Goal: Navigation & Orientation: Find specific page/section

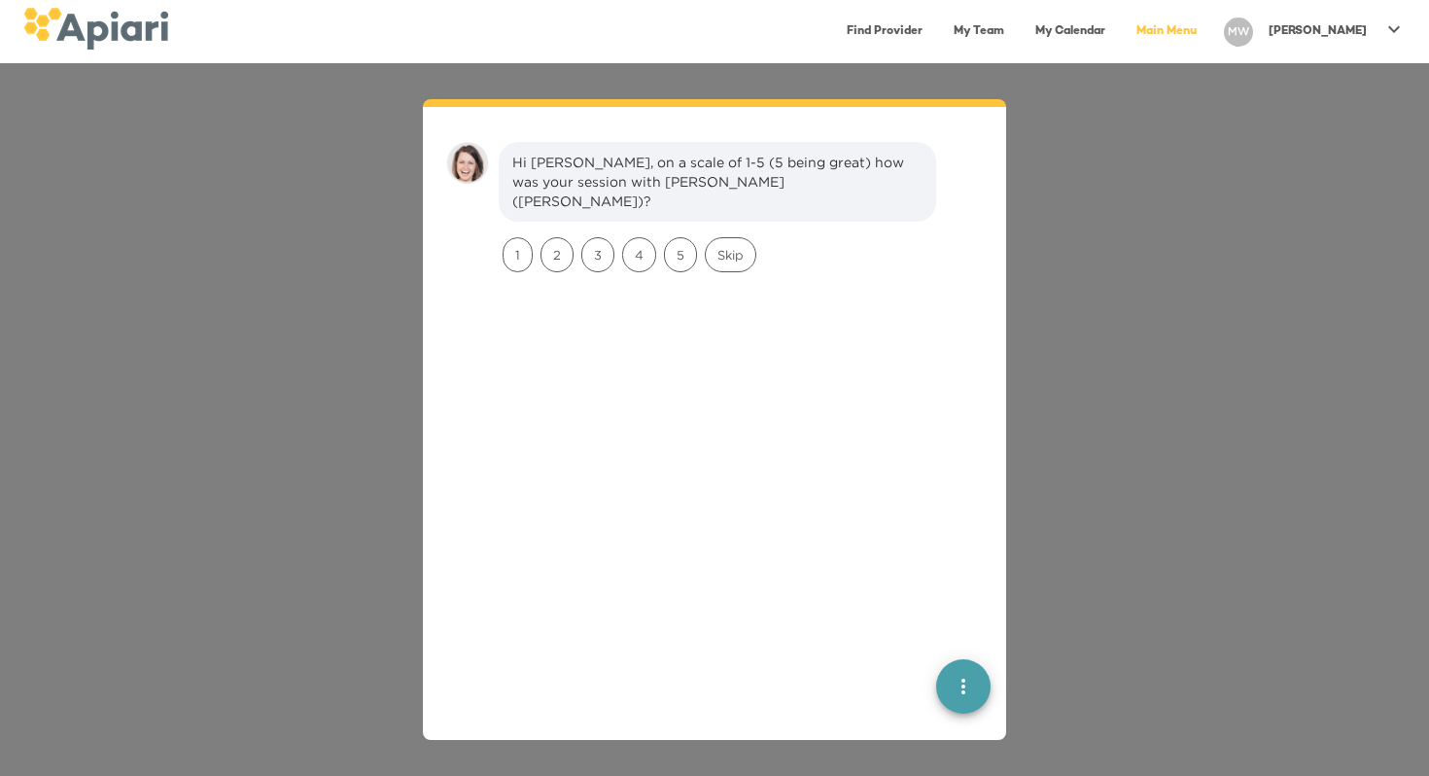
scroll to position [27, 0]
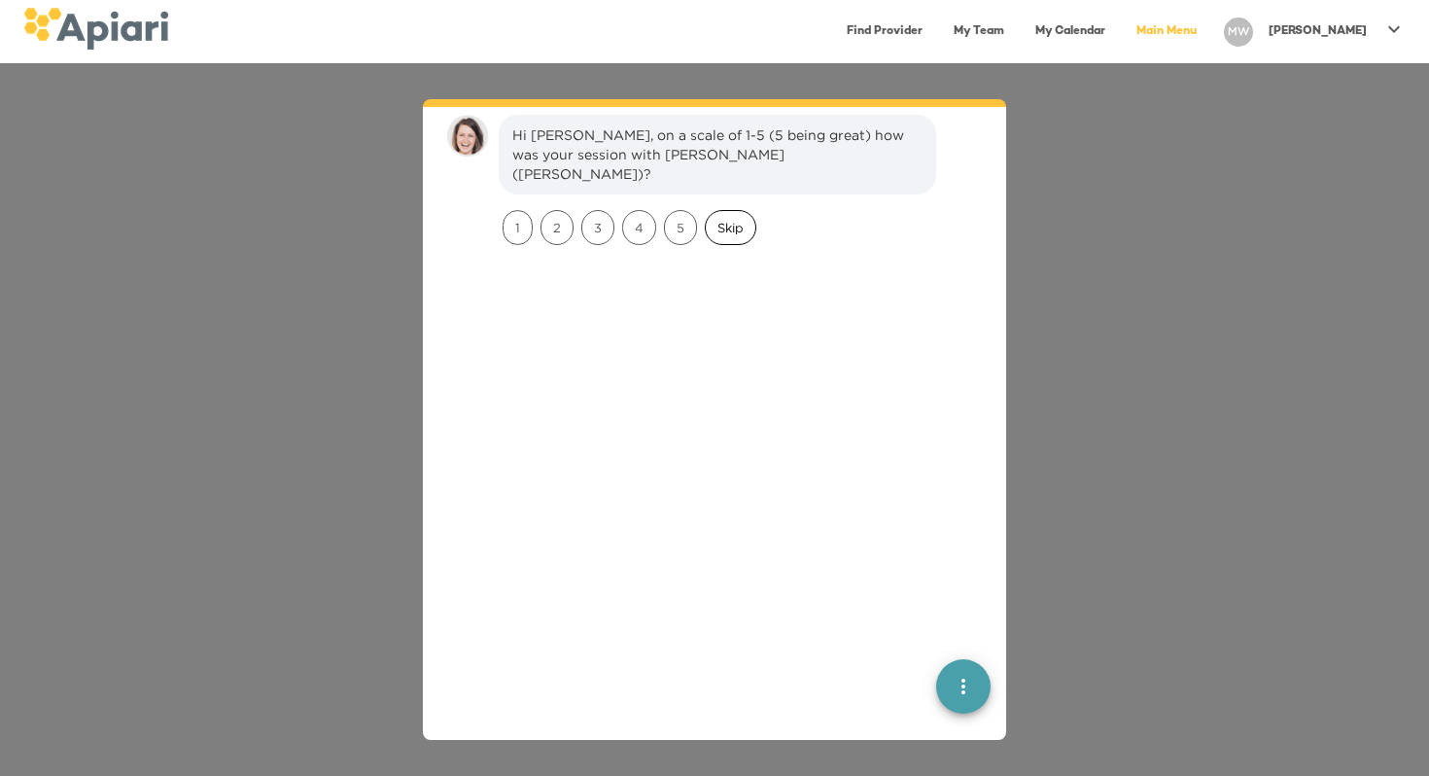
click at [745, 219] on span "Skip" at bounding box center [731, 228] width 50 height 18
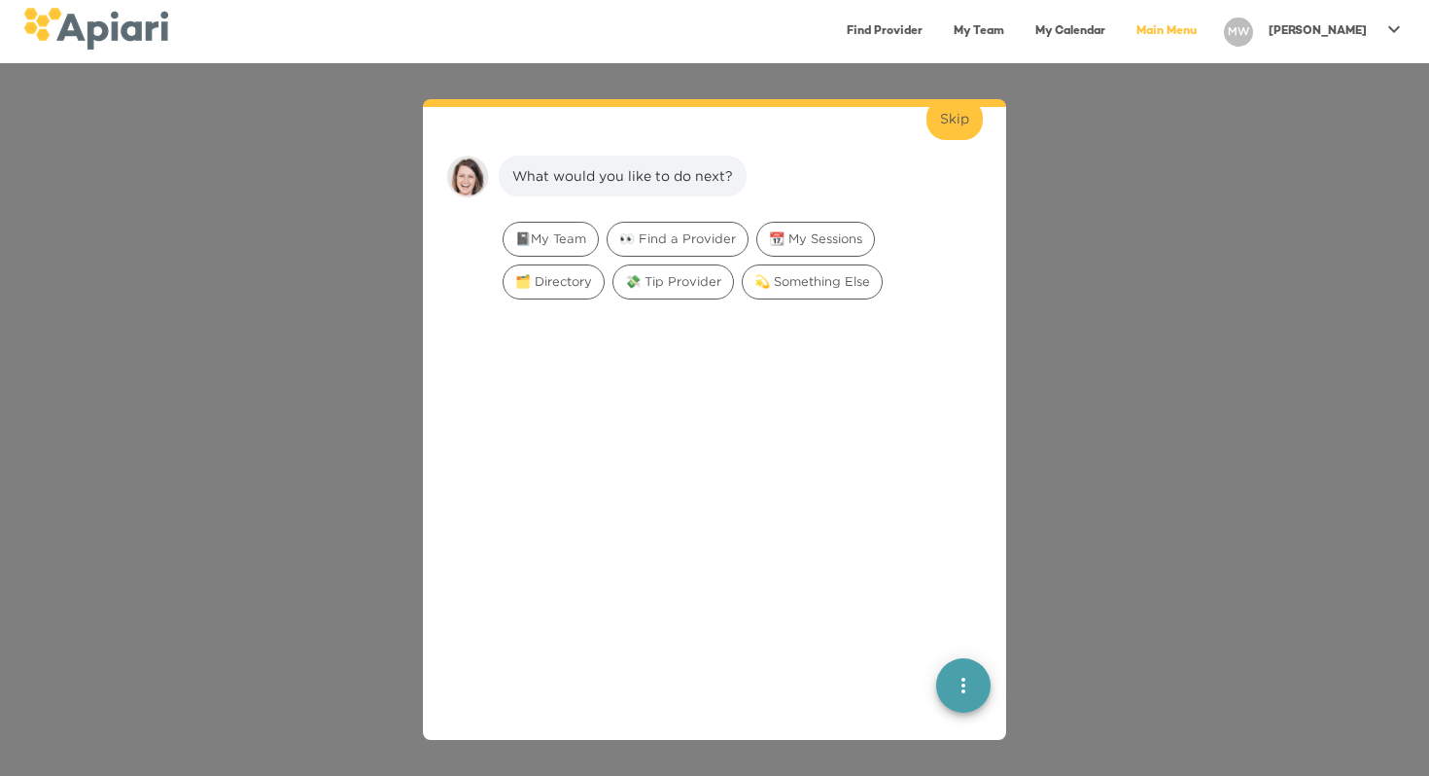
scroll to position [160, 0]
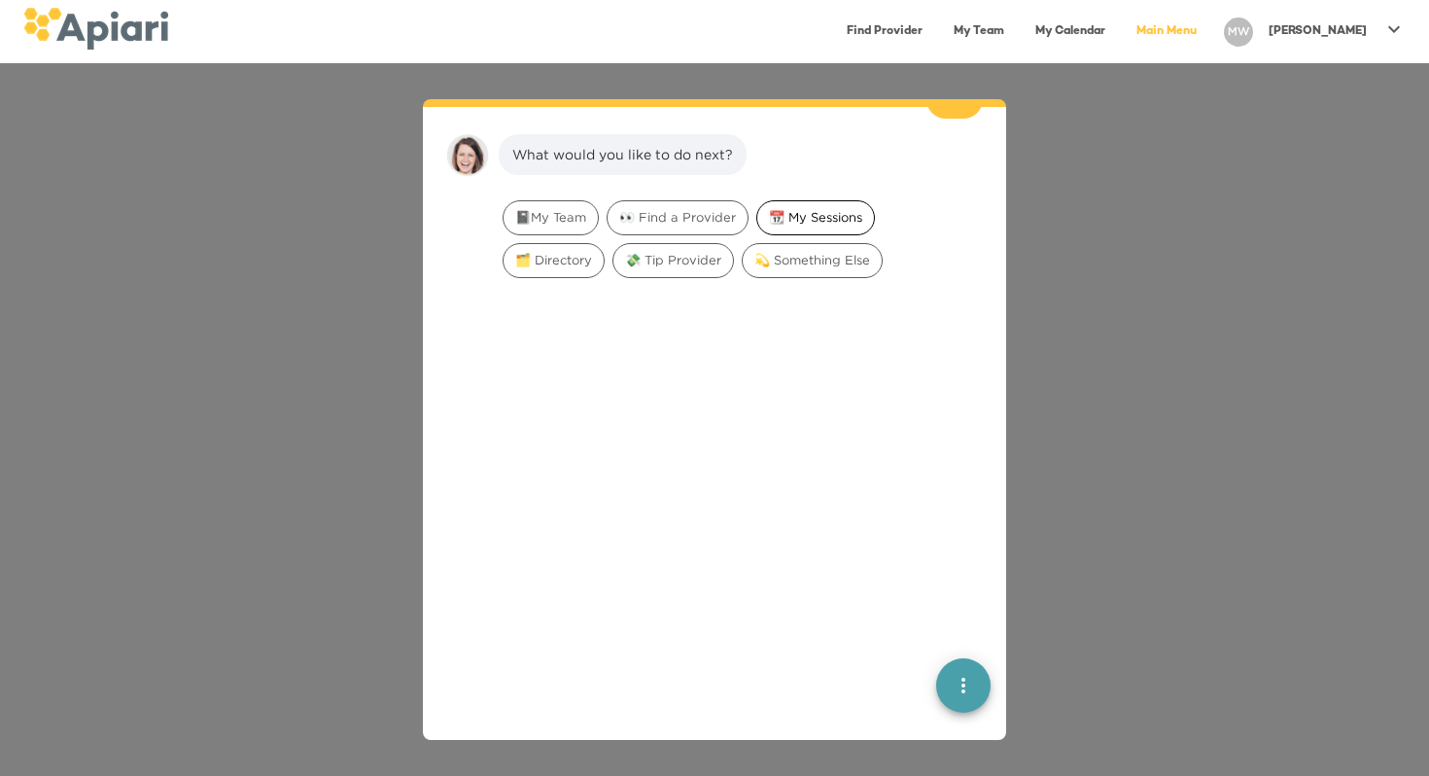
click at [844, 208] on span "📆 My Sessions" at bounding box center [816, 217] width 117 height 18
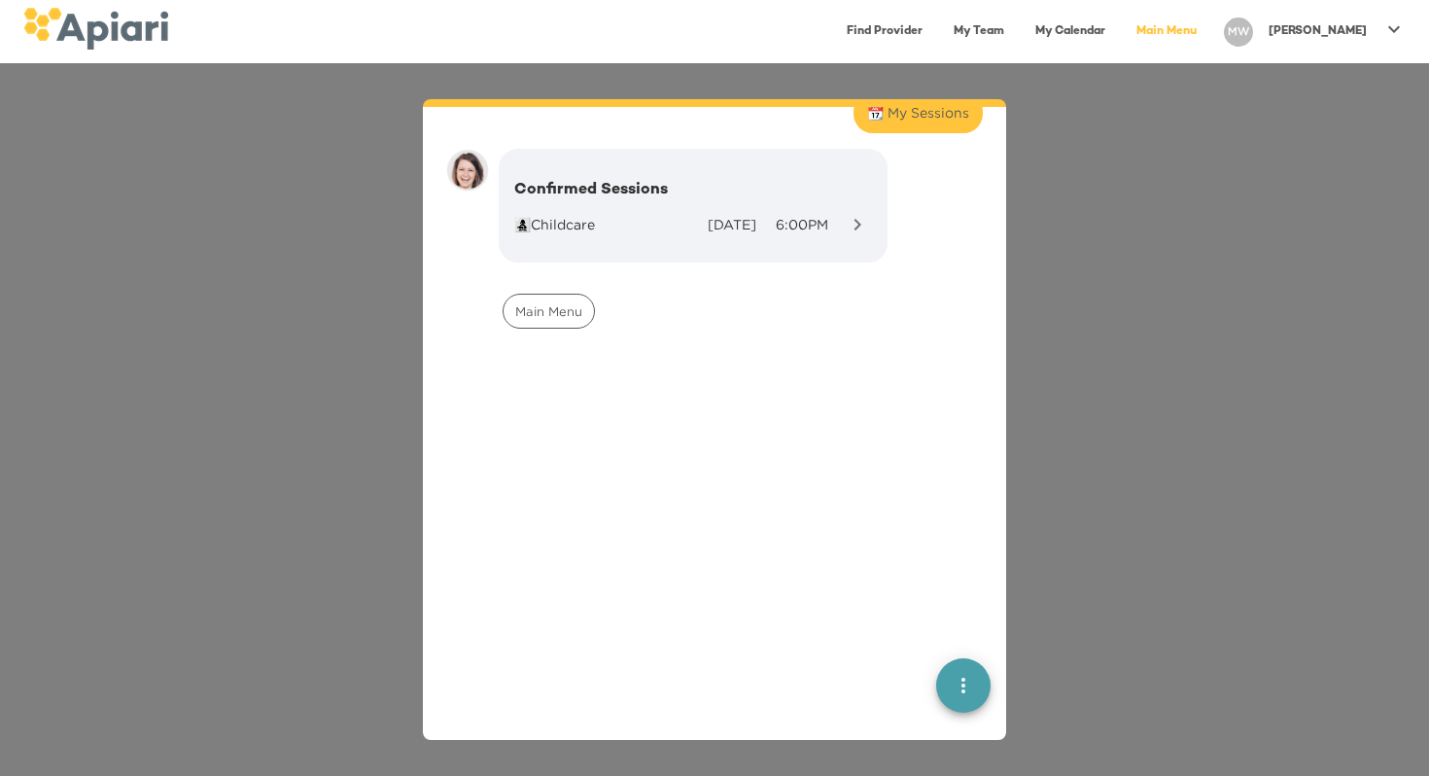
scroll to position [265, 0]
click at [542, 306] on span "Main Menu" at bounding box center [549, 315] width 90 height 18
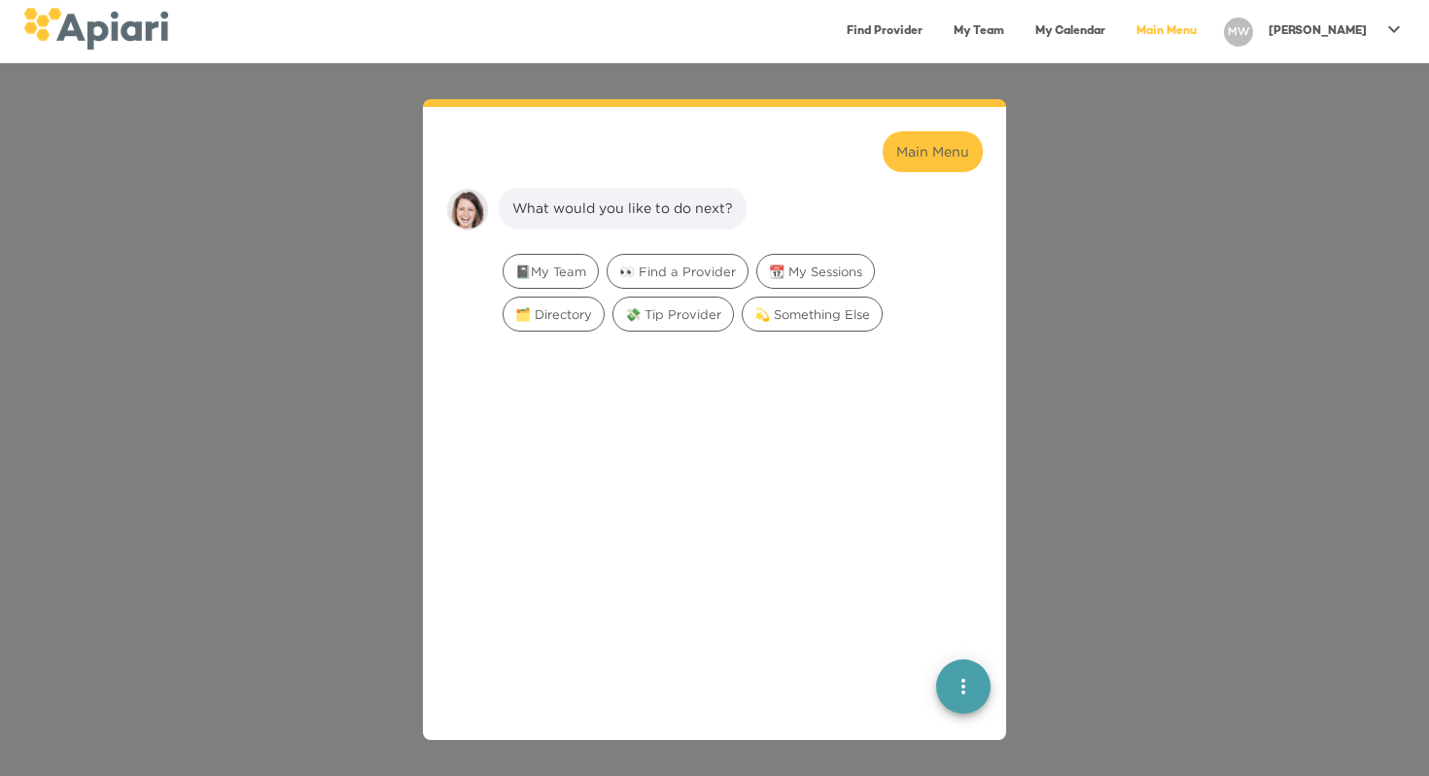
scroll to position [484, 0]
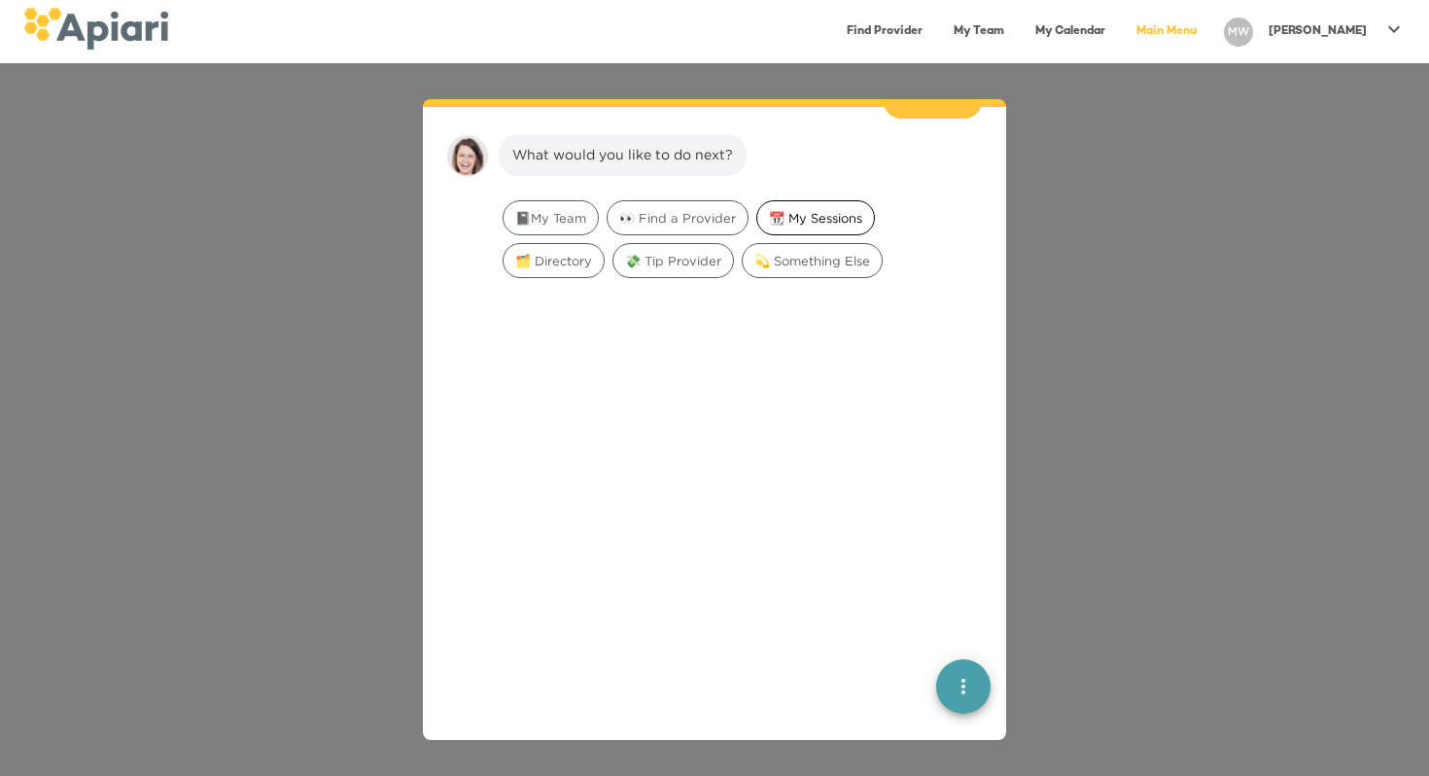
click at [785, 209] on span "📆 My Sessions" at bounding box center [816, 218] width 117 height 18
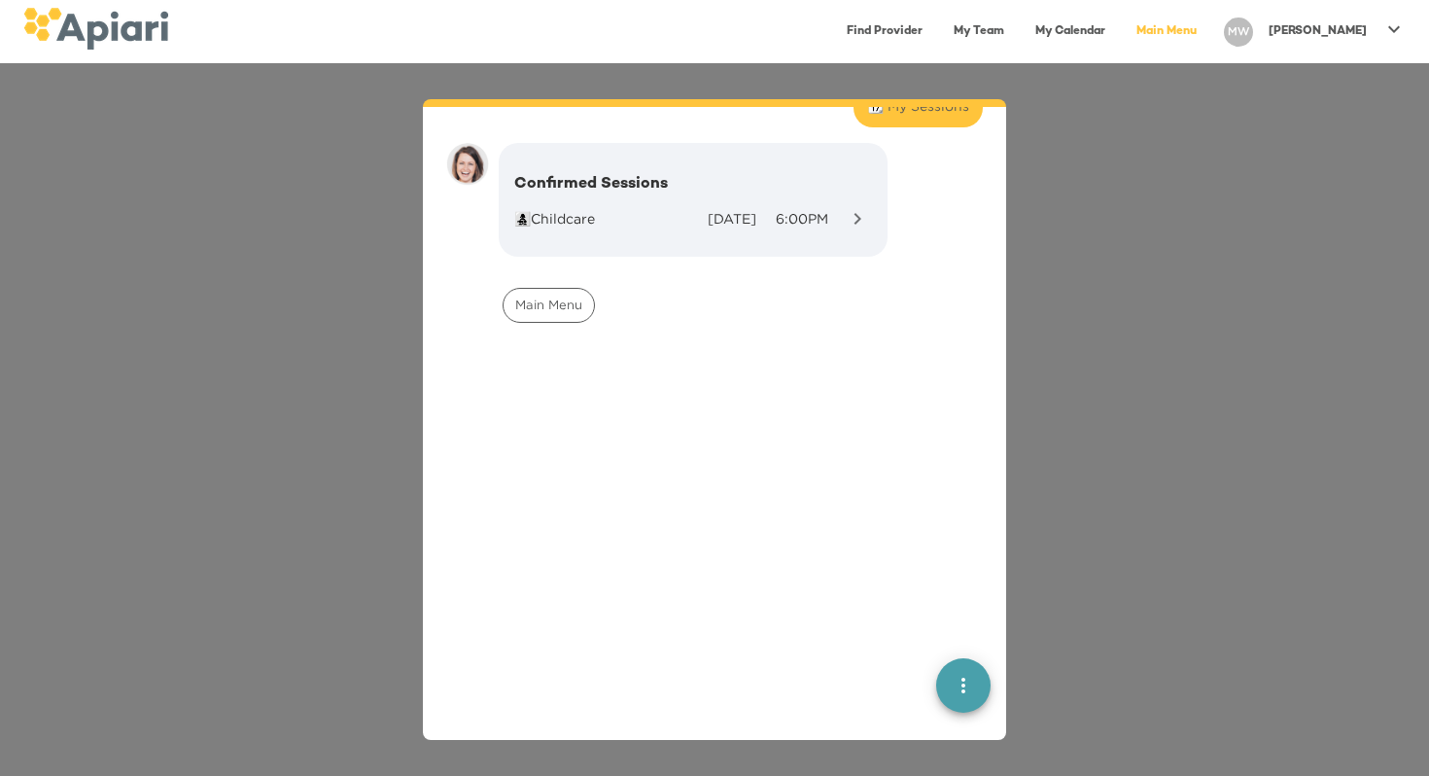
scroll to position [608, 0]
click at [860, 198] on icon "button" at bounding box center [857, 209] width 23 height 23
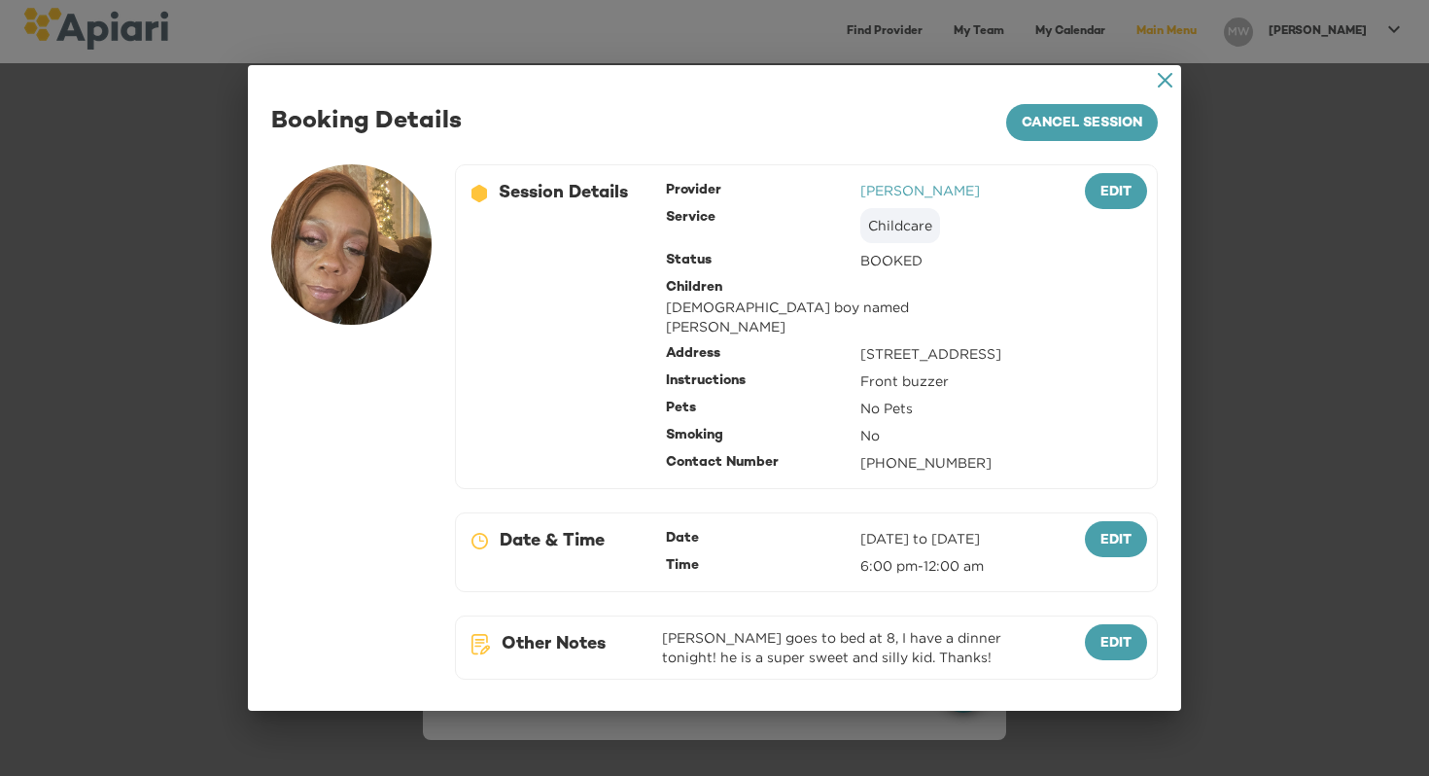
click at [1161, 73] on icon "A1D20667-DBDC-461F-895E-AC602C3246CF Created with sketchtool." at bounding box center [1165, 80] width 15 height 15
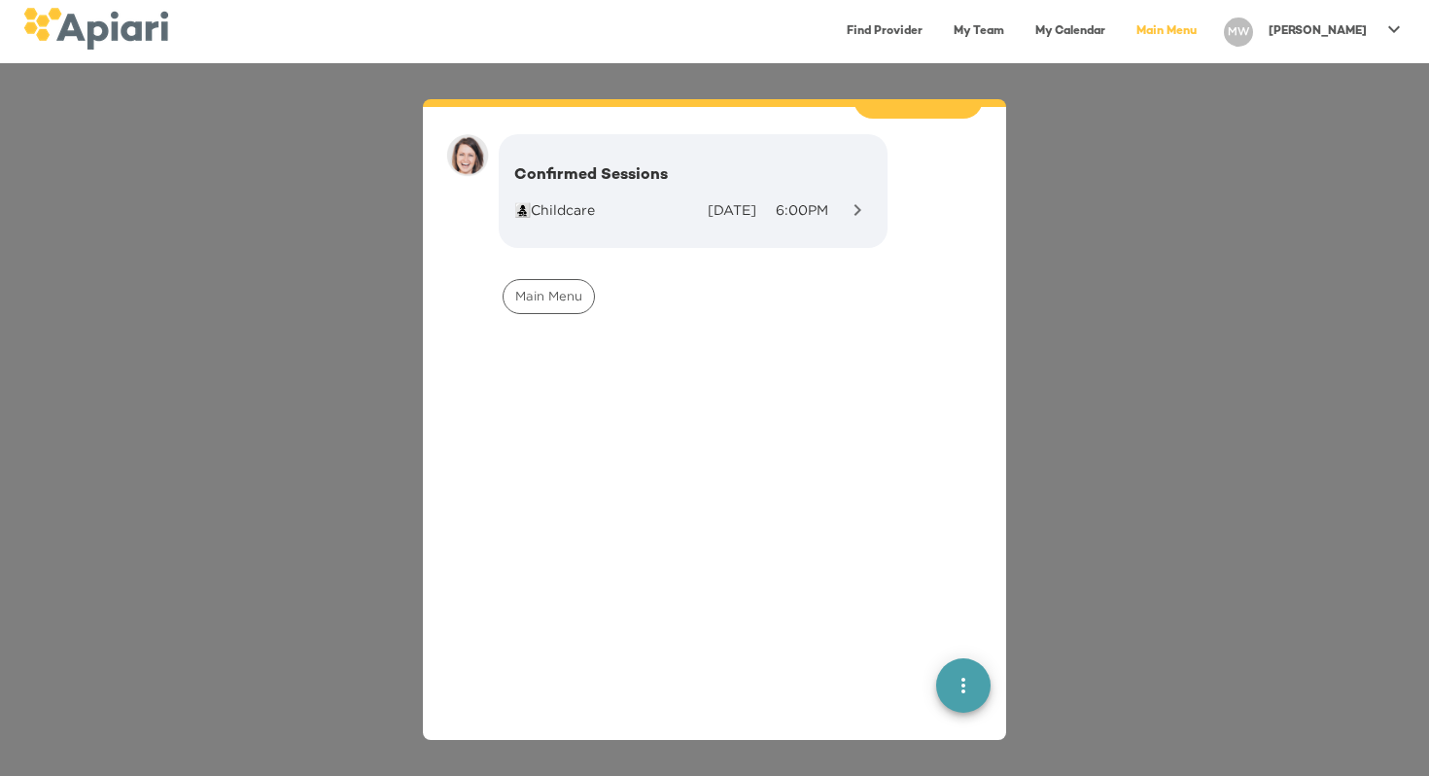
click at [1090, 577] on div "Hi [PERSON_NAME], on a scale of 1-5 (5 being great) how was your session with […" at bounding box center [714, 419] width 1429 height 713
click at [955, 688] on icon "quick menu" at bounding box center [963, 685] width 23 height 23
click at [848, 559] on div "Back to main menu" at bounding box center [859, 561] width 152 height 39
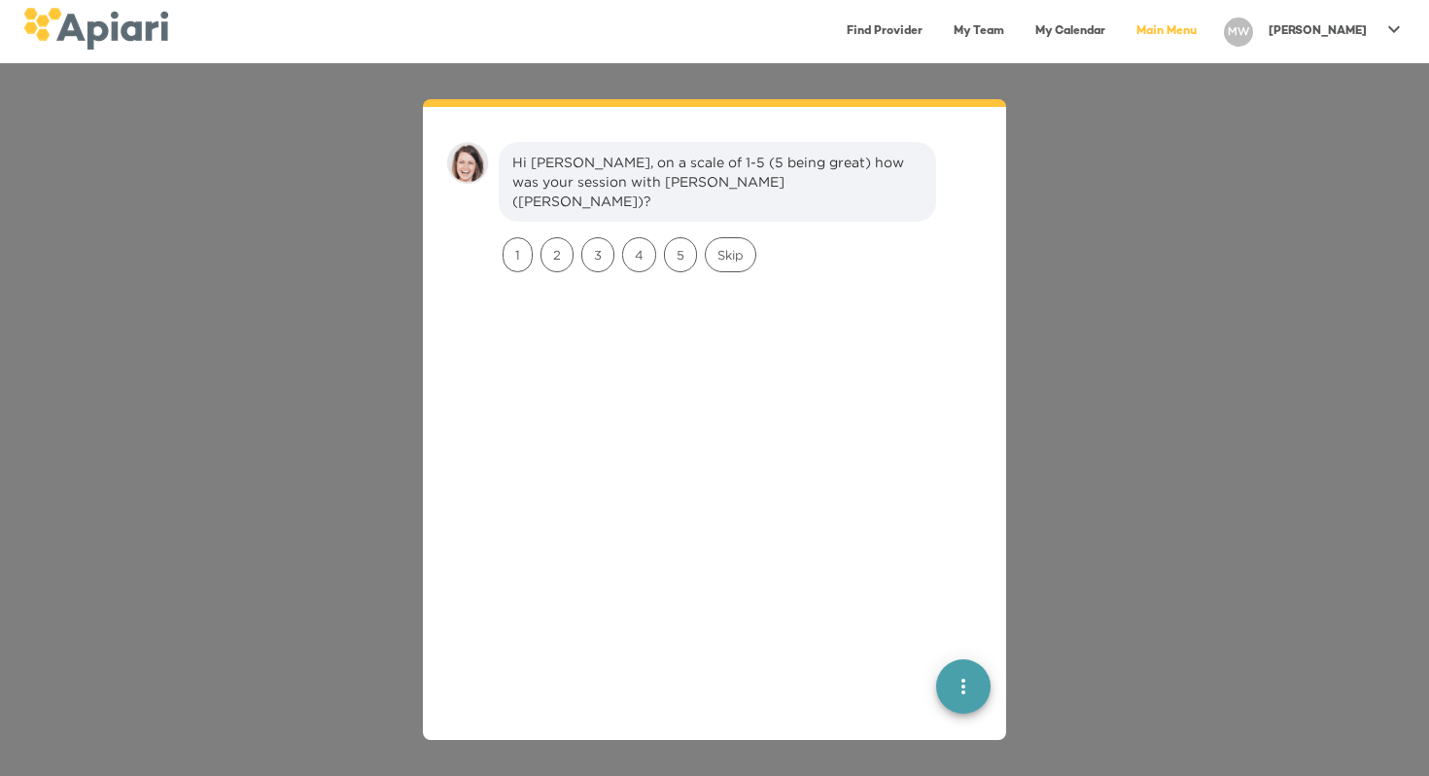
scroll to position [27, 0]
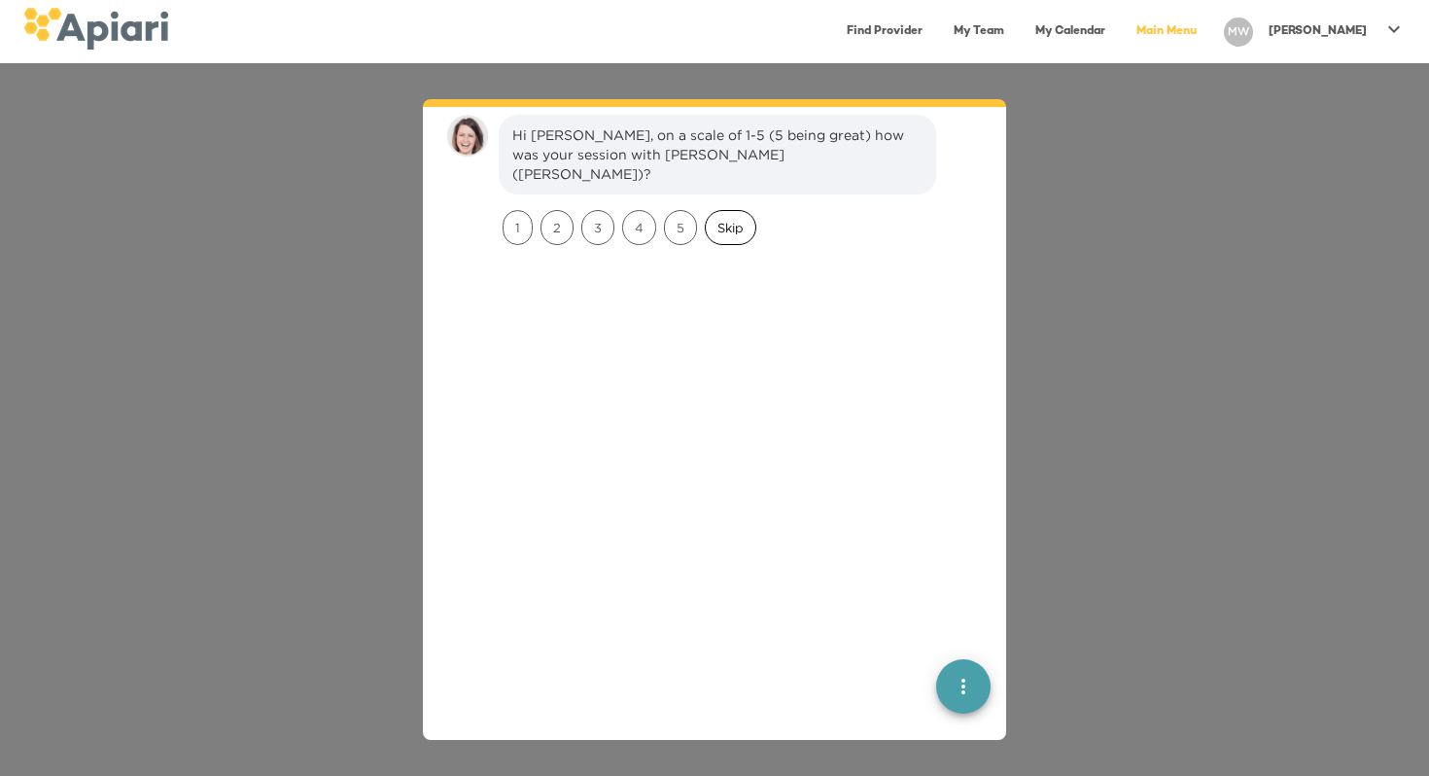
click at [739, 219] on span "Skip" at bounding box center [731, 228] width 50 height 18
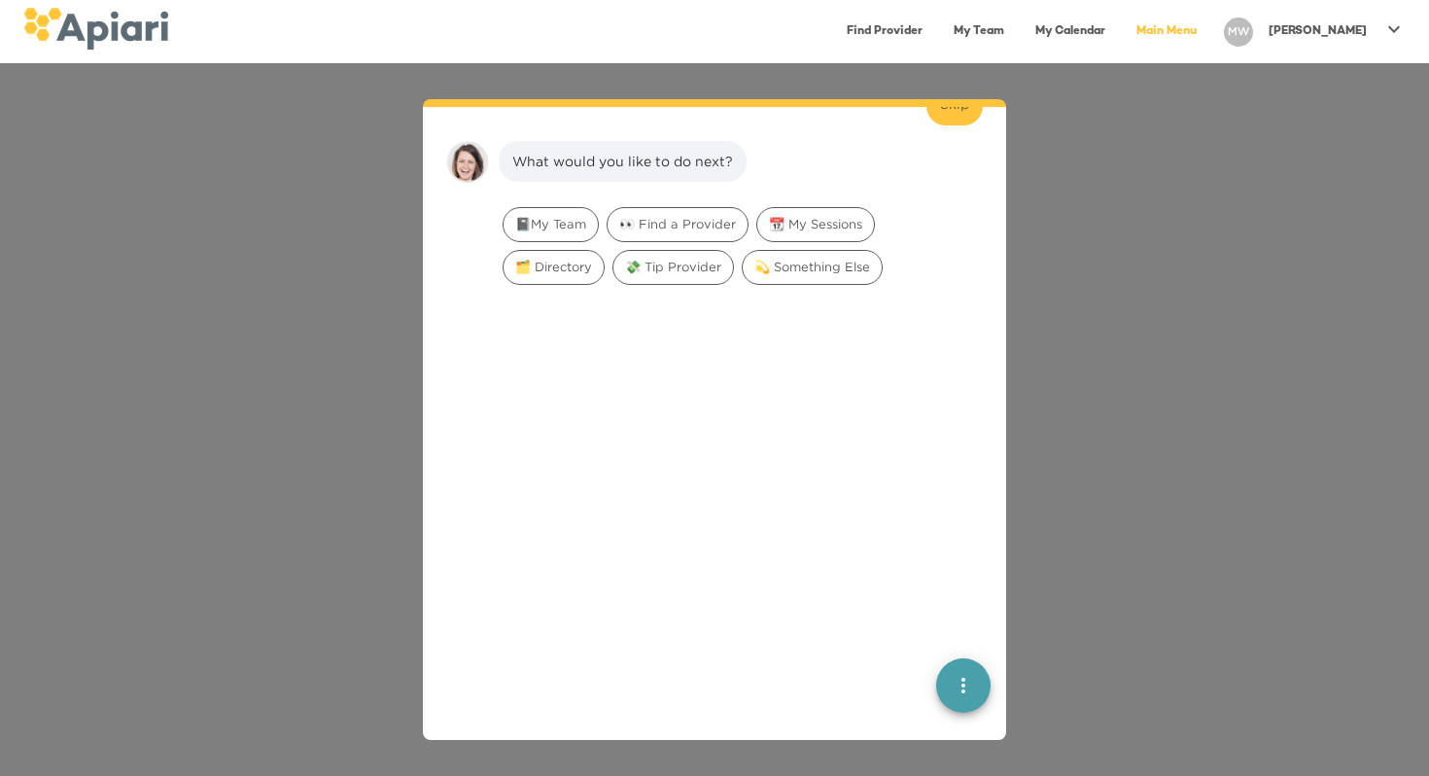
scroll to position [160, 0]
